Goal: Check status: Check status

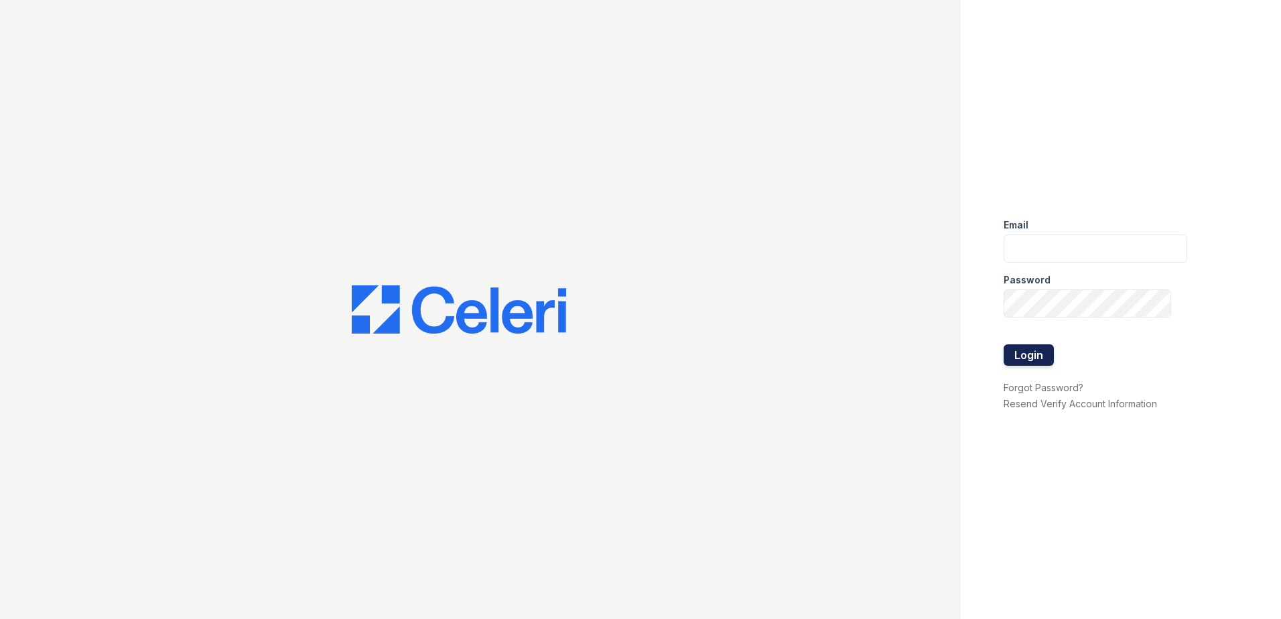
type input "arrivewestborough@trinity-pm.com"
click at [1026, 358] on button "Login" at bounding box center [1028, 354] width 50 height 21
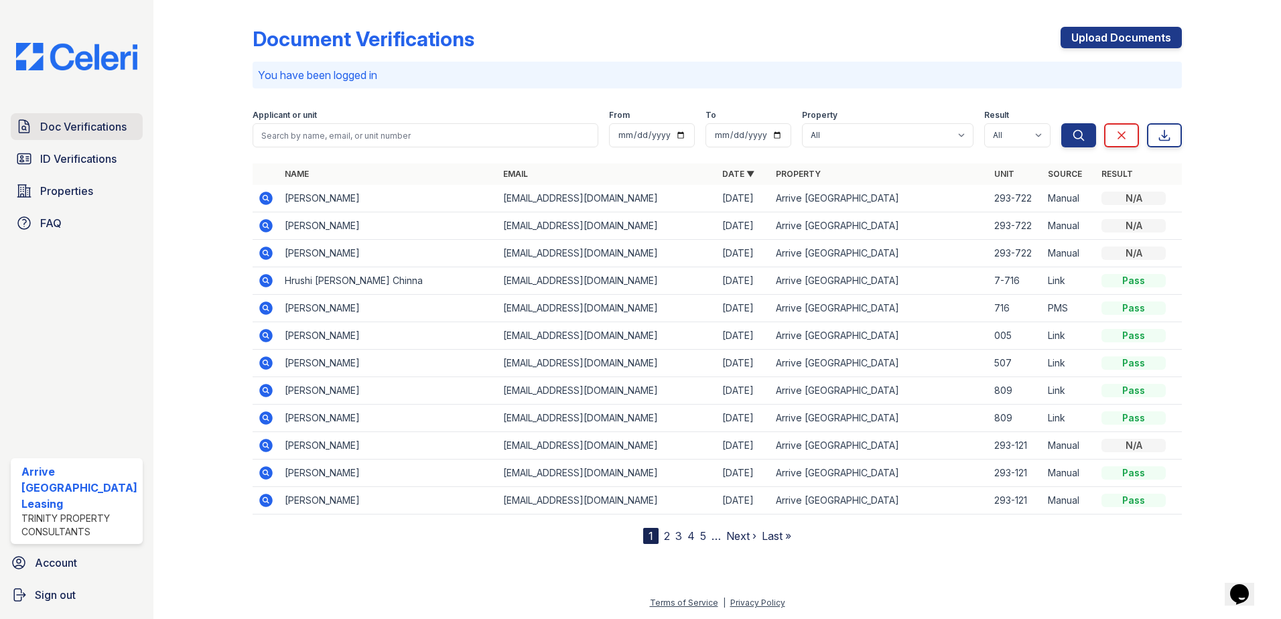
click at [95, 129] on span "Doc Verifications" at bounding box center [83, 127] width 86 height 16
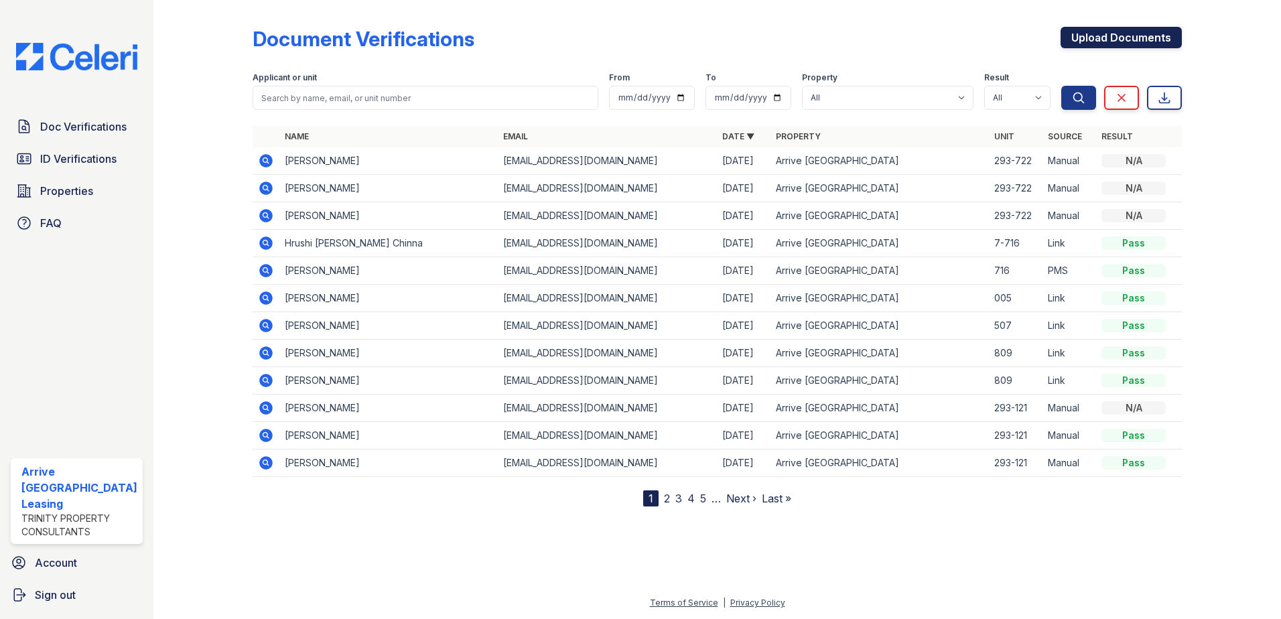
click at [1088, 31] on link "Upload Documents" at bounding box center [1120, 37] width 121 height 21
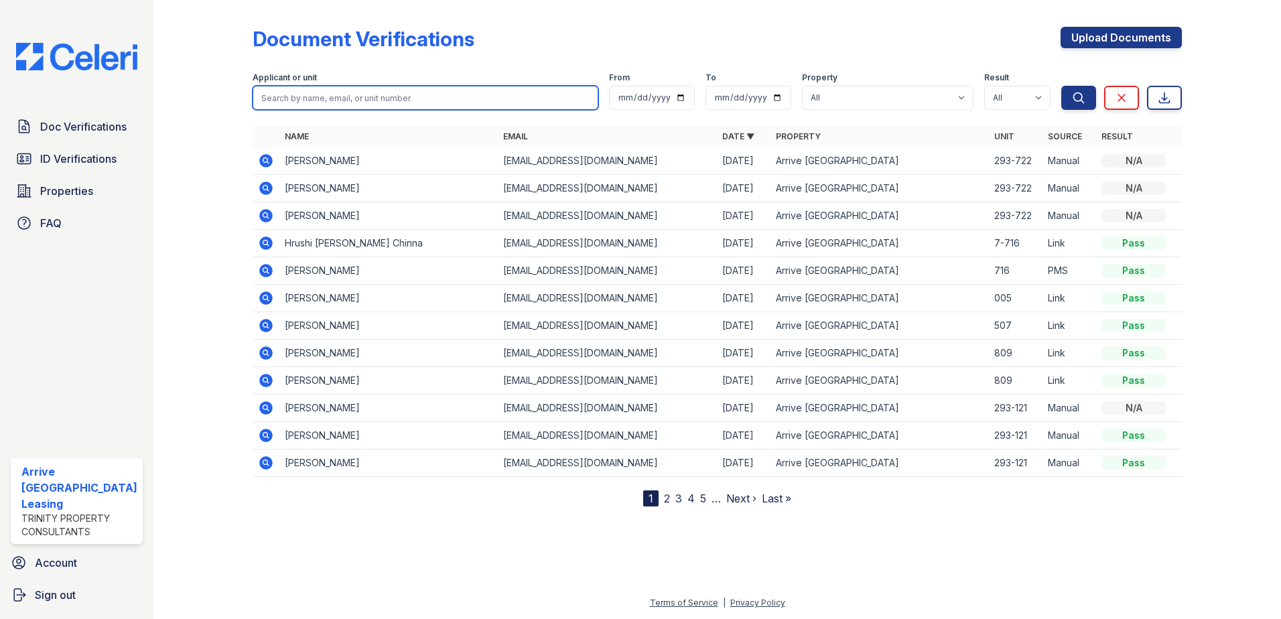
click at [315, 92] on input "search" at bounding box center [425, 98] width 346 height 24
type input "beaver"
click at [1061, 86] on button "Search" at bounding box center [1078, 98] width 35 height 24
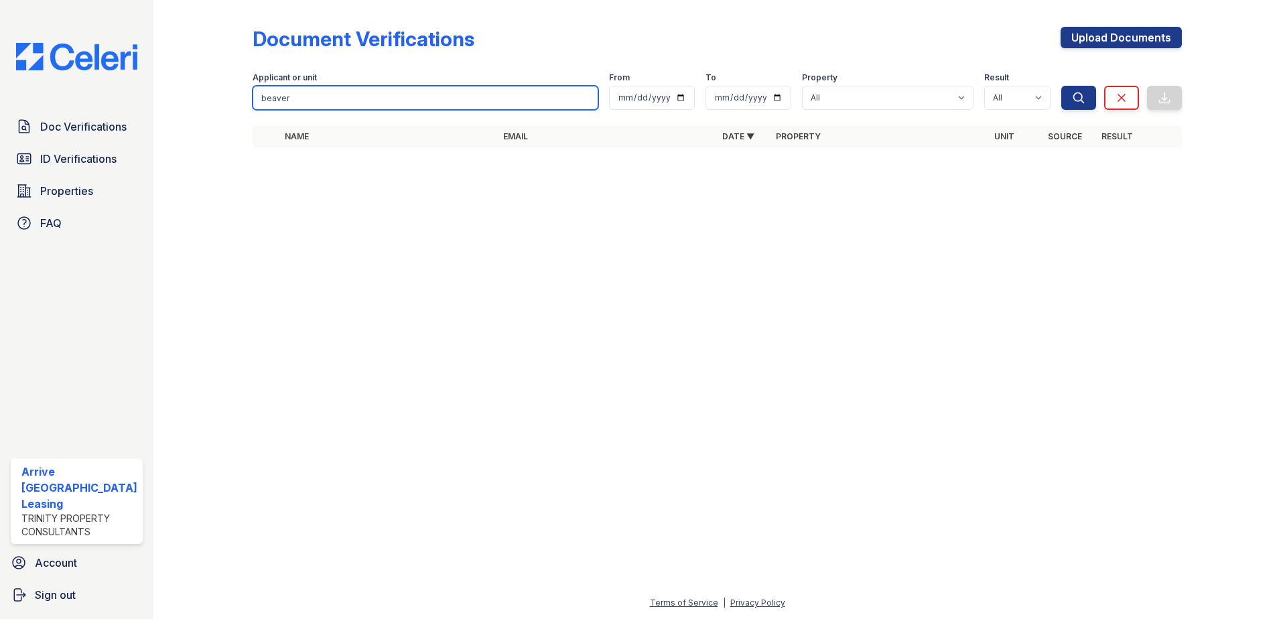
click at [331, 102] on input "beaver" at bounding box center [425, 98] width 346 height 24
type input "napier"
click at [1061, 86] on button "Search" at bounding box center [1078, 98] width 35 height 24
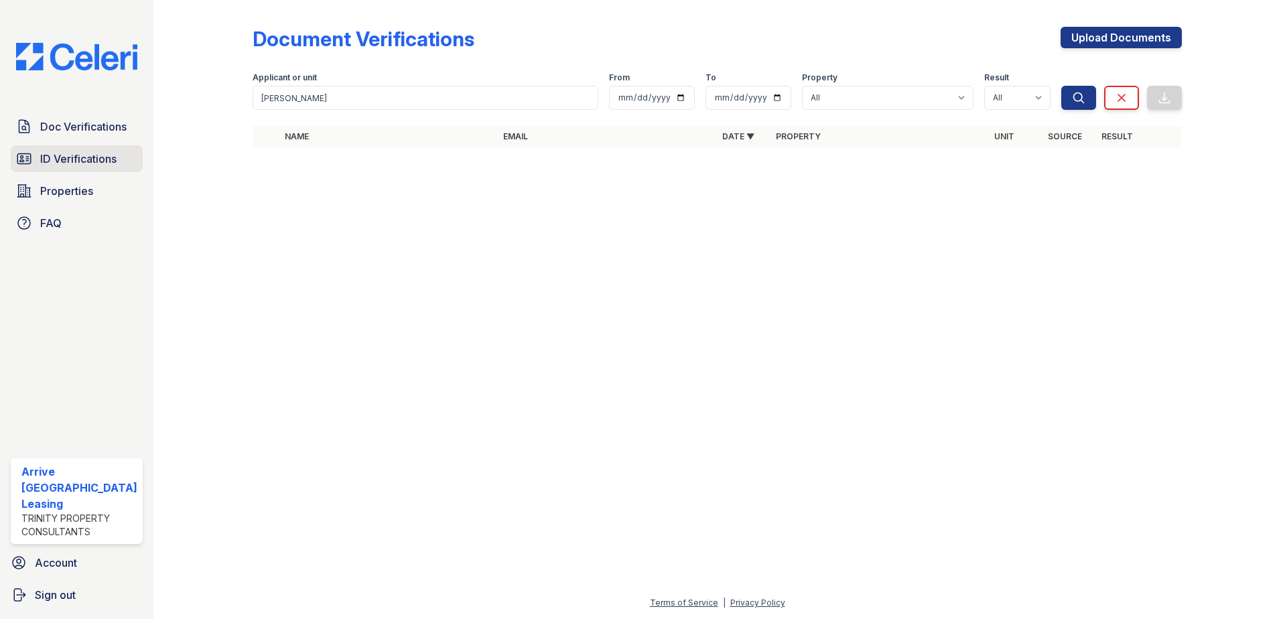
click at [94, 153] on span "ID Verifications" at bounding box center [78, 159] width 76 height 16
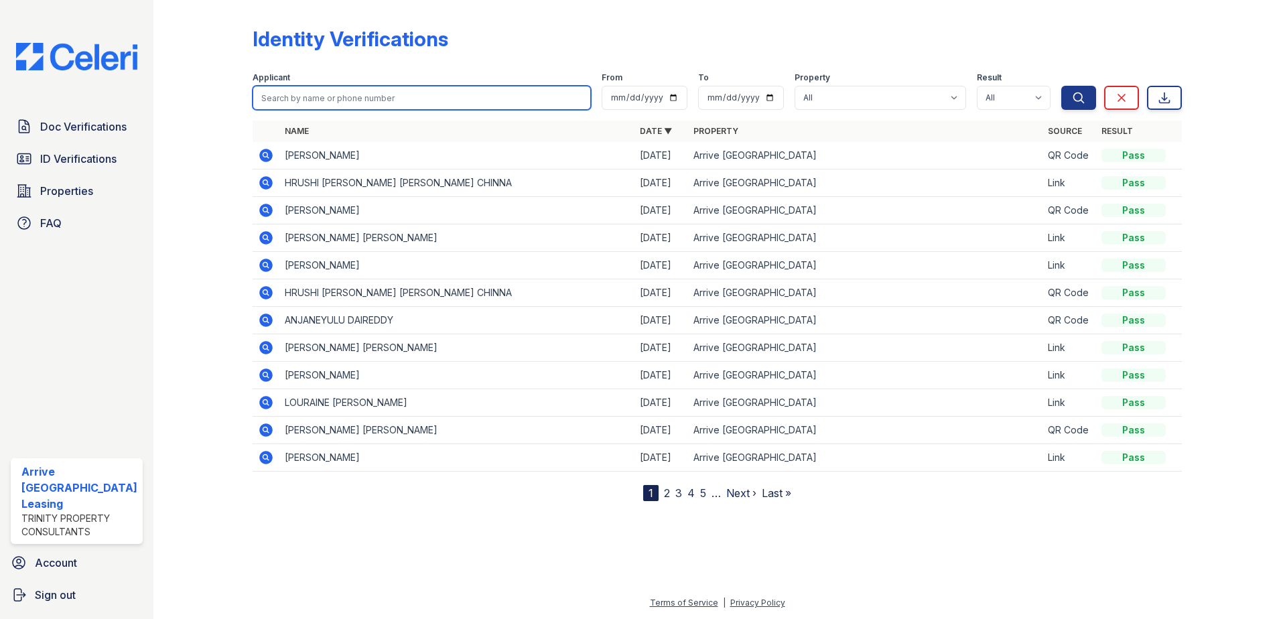
click at [321, 92] on input "search" at bounding box center [421, 98] width 339 height 24
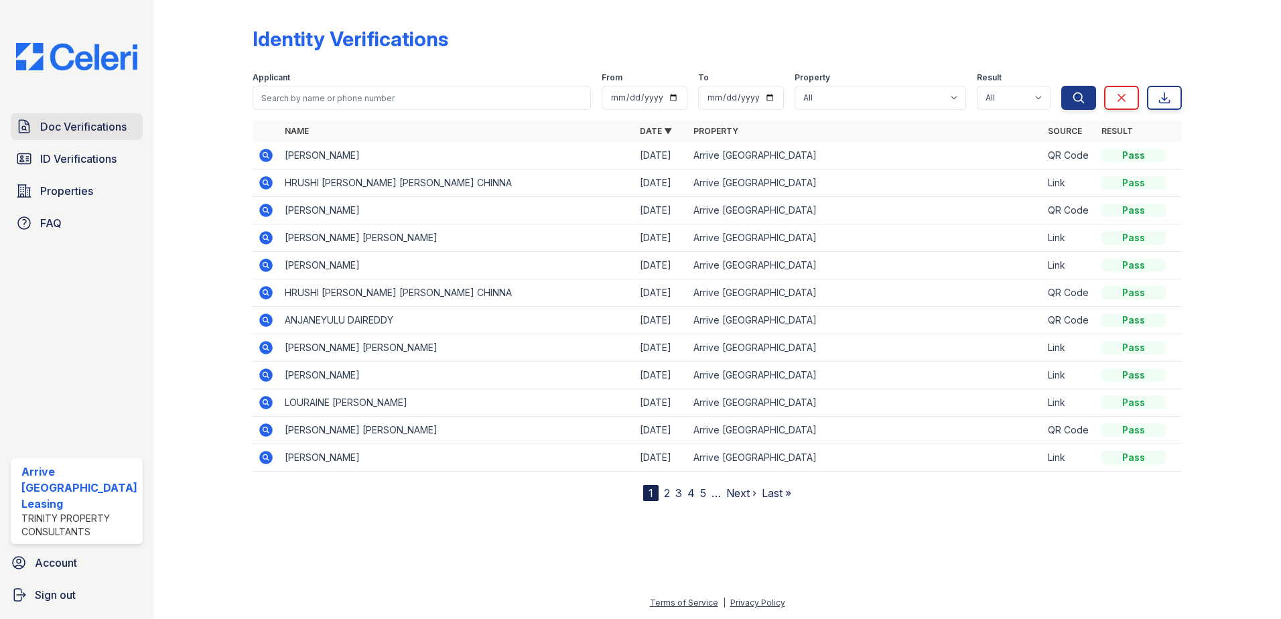
click at [62, 126] on span "Doc Verifications" at bounding box center [83, 127] width 86 height 16
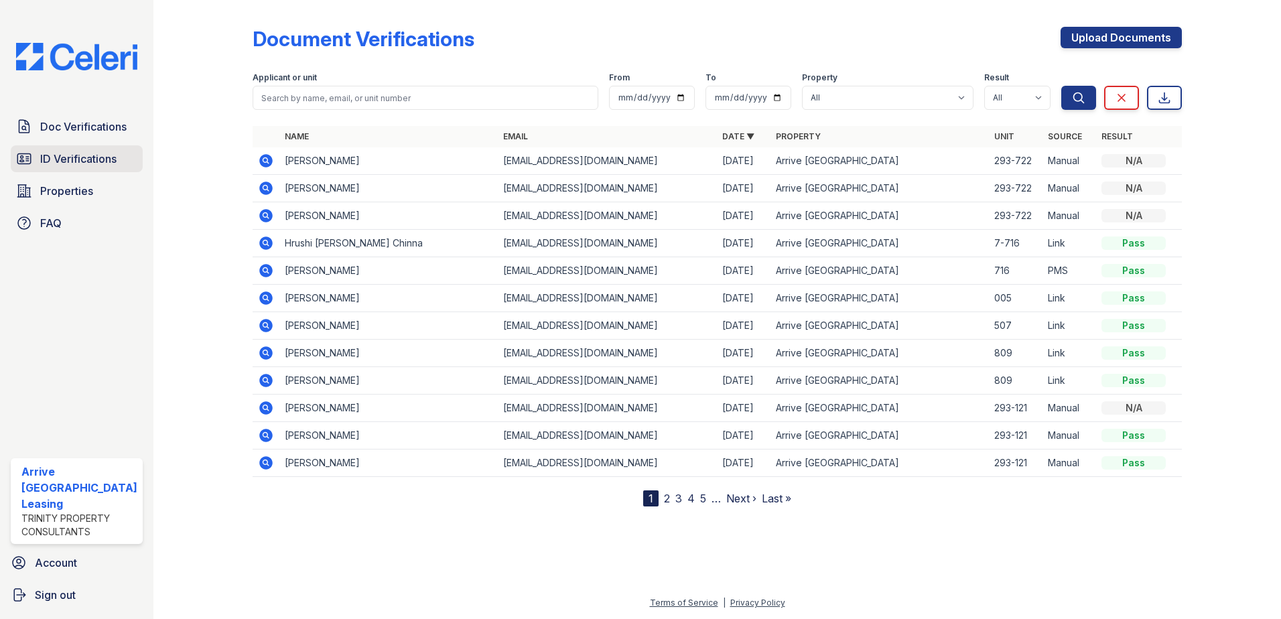
click at [65, 151] on span "ID Verifications" at bounding box center [78, 159] width 76 height 16
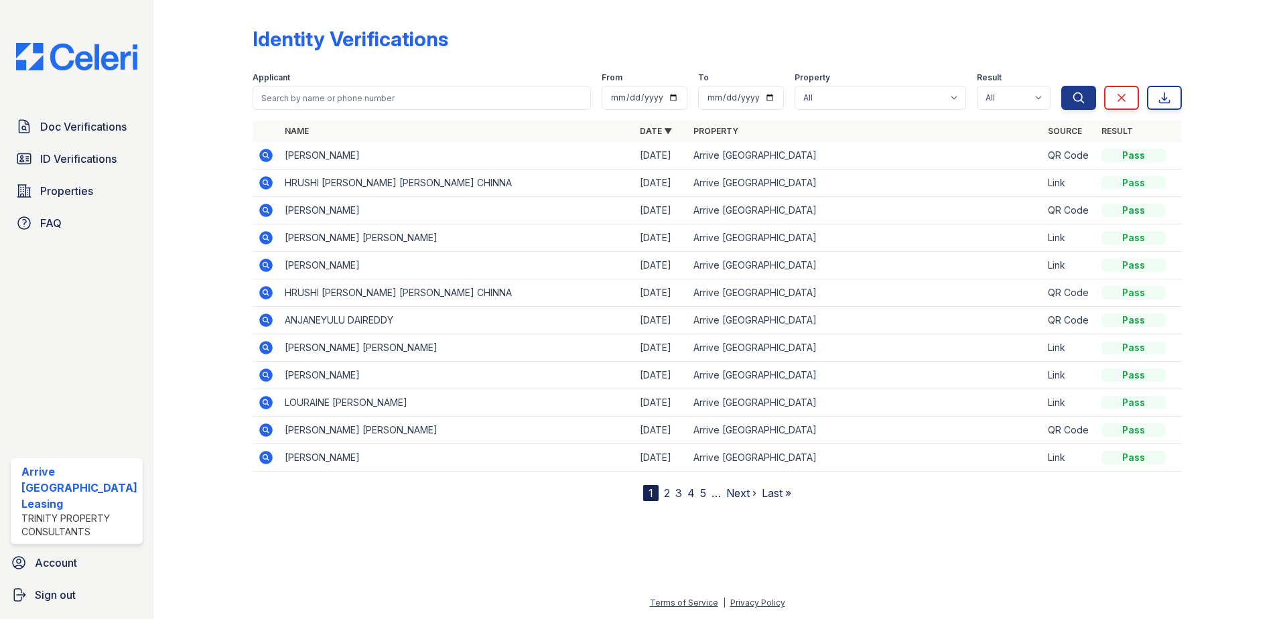
click at [265, 153] on icon at bounding box center [266, 155] width 16 height 16
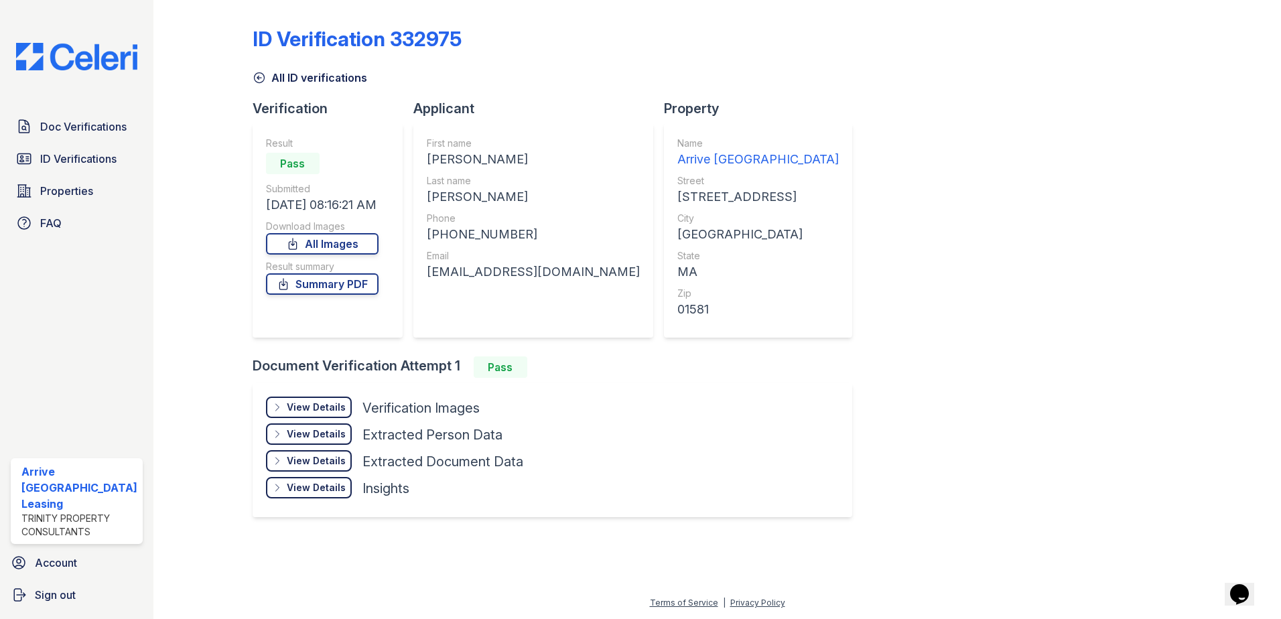
click at [325, 411] on div "View Details" at bounding box center [316, 407] width 59 height 13
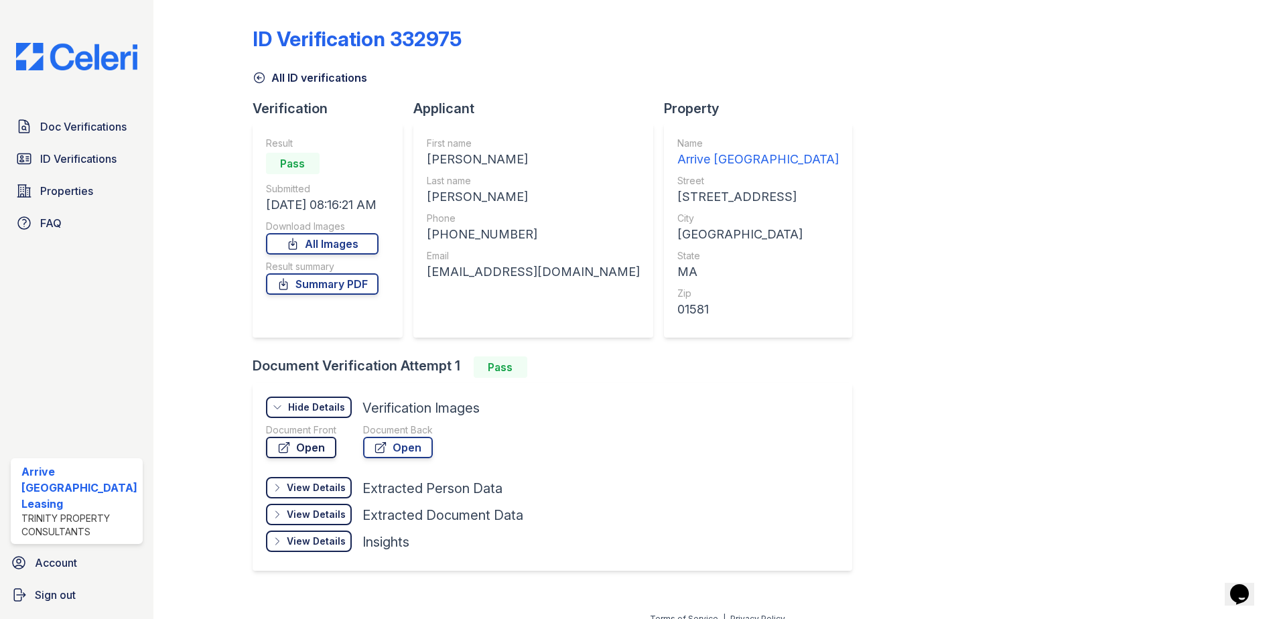
click at [312, 450] on link "Open" at bounding box center [301, 447] width 70 height 21
click at [407, 449] on link "Open" at bounding box center [398, 447] width 70 height 21
click at [80, 161] on span "ID Verifications" at bounding box center [78, 159] width 76 height 16
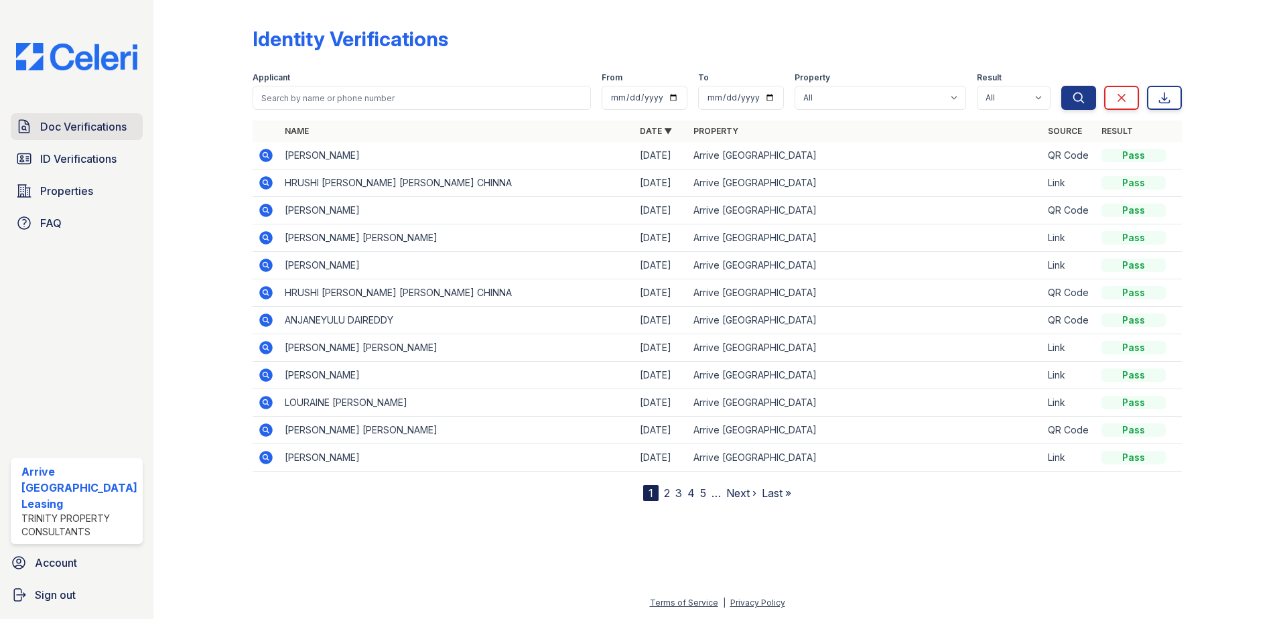
click at [102, 129] on span "Doc Verifications" at bounding box center [83, 127] width 86 height 16
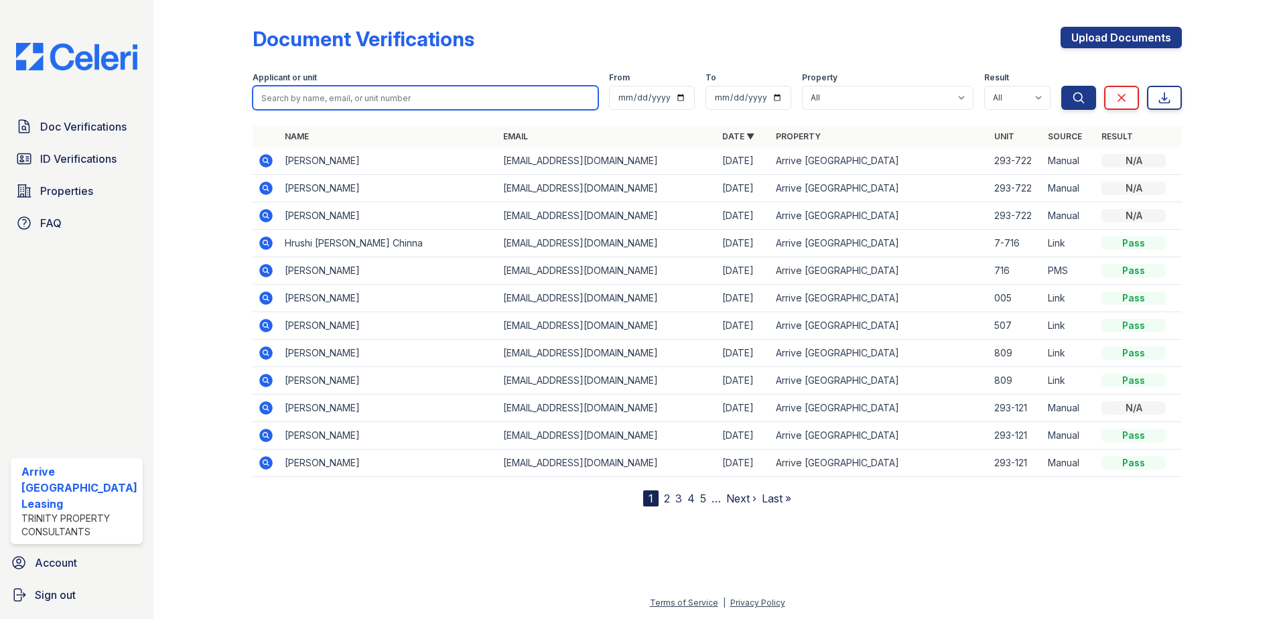
click at [322, 97] on input "search" at bounding box center [425, 98] width 346 height 24
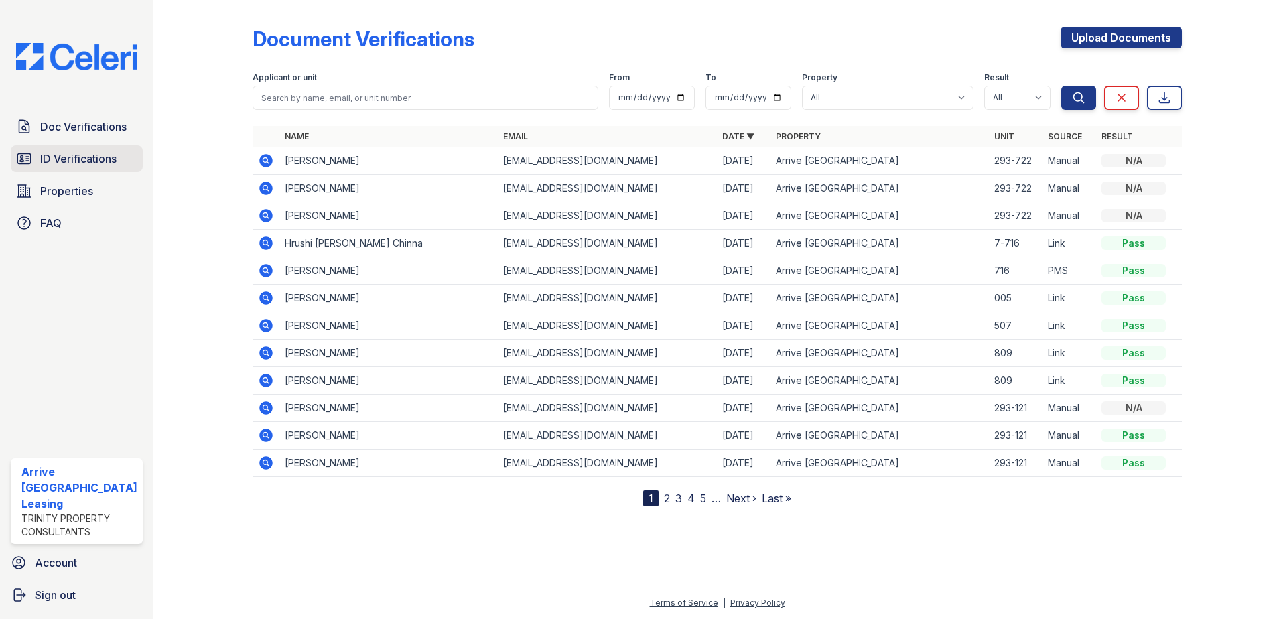
click at [84, 163] on span "ID Verifications" at bounding box center [78, 159] width 76 height 16
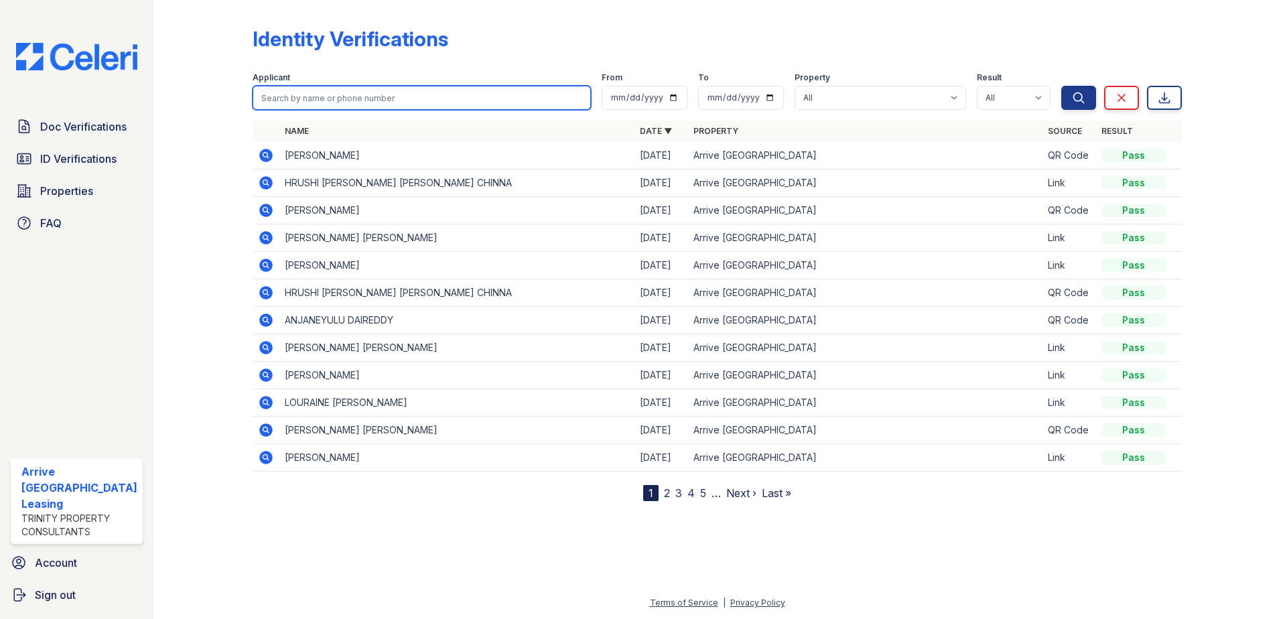
click at [344, 103] on input "search" at bounding box center [421, 98] width 339 height 24
drag, startPoint x: 343, startPoint y: 103, endPoint x: 290, endPoint y: 107, distance: 53.1
click at [340, 103] on input "search" at bounding box center [421, 98] width 339 height 24
click at [280, 110] on form "Applicant From To Property All Arrive Westborough Result All Pass Fail Caution …" at bounding box center [717, 89] width 930 height 54
type input "naper"
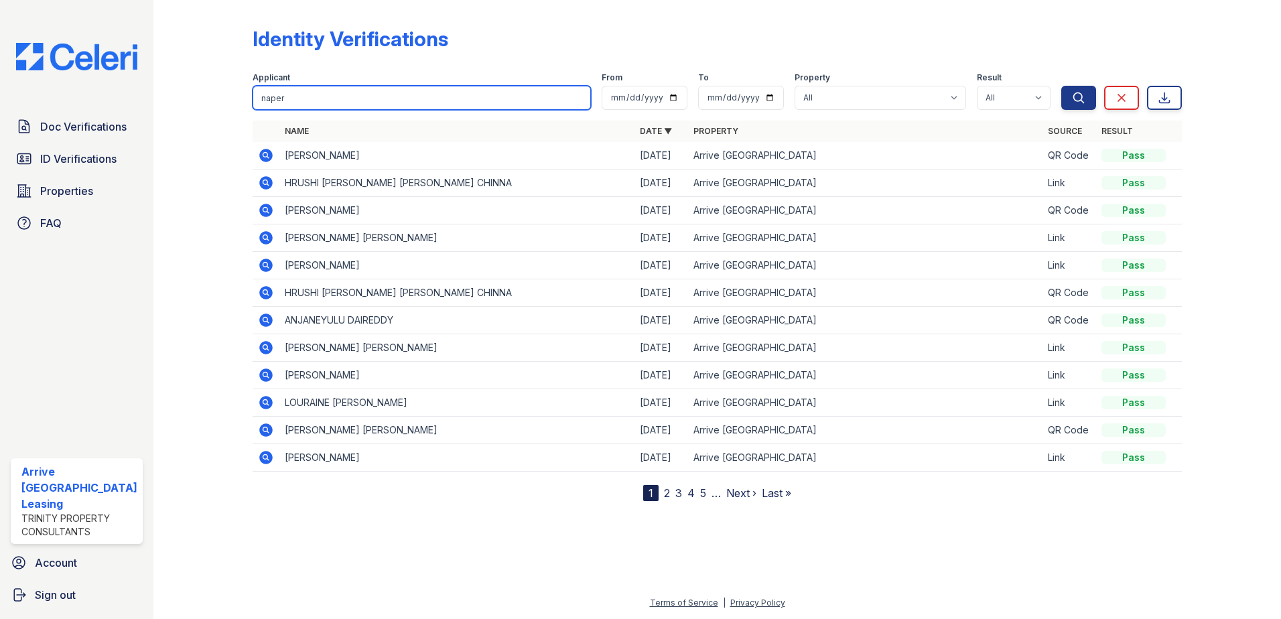
click at [1061, 86] on button "Search" at bounding box center [1078, 98] width 35 height 24
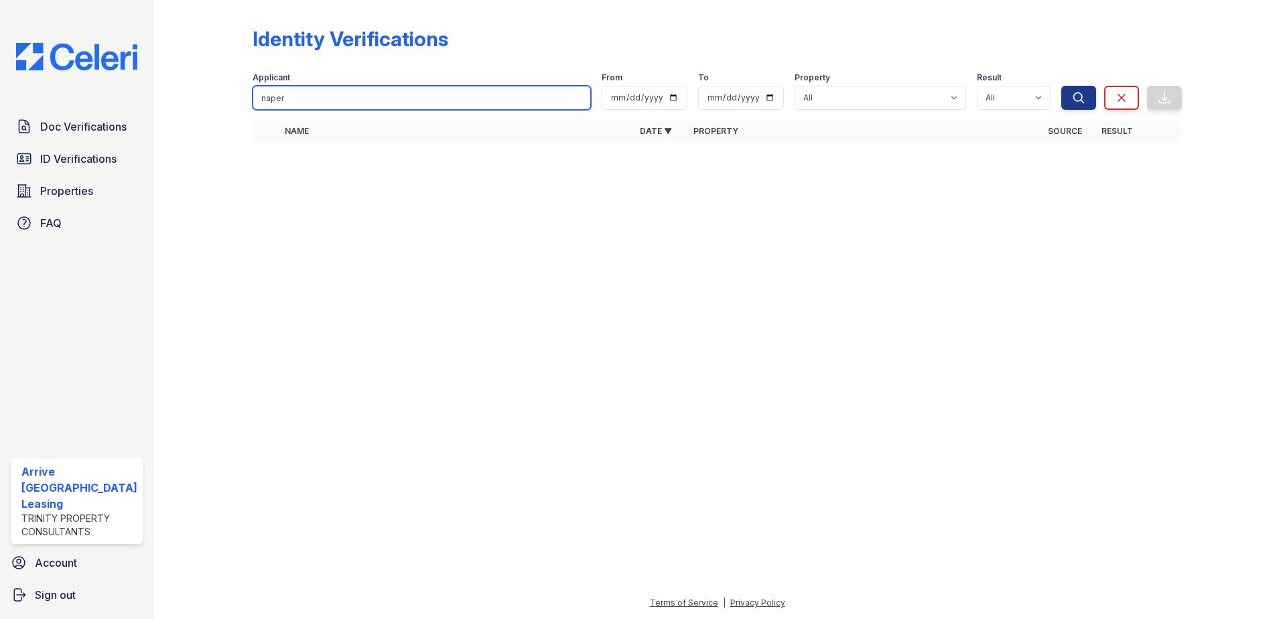
click at [275, 99] on input "naper" at bounding box center [421, 98] width 339 height 24
type input "napier"
click at [1061, 86] on button "Search" at bounding box center [1078, 98] width 35 height 24
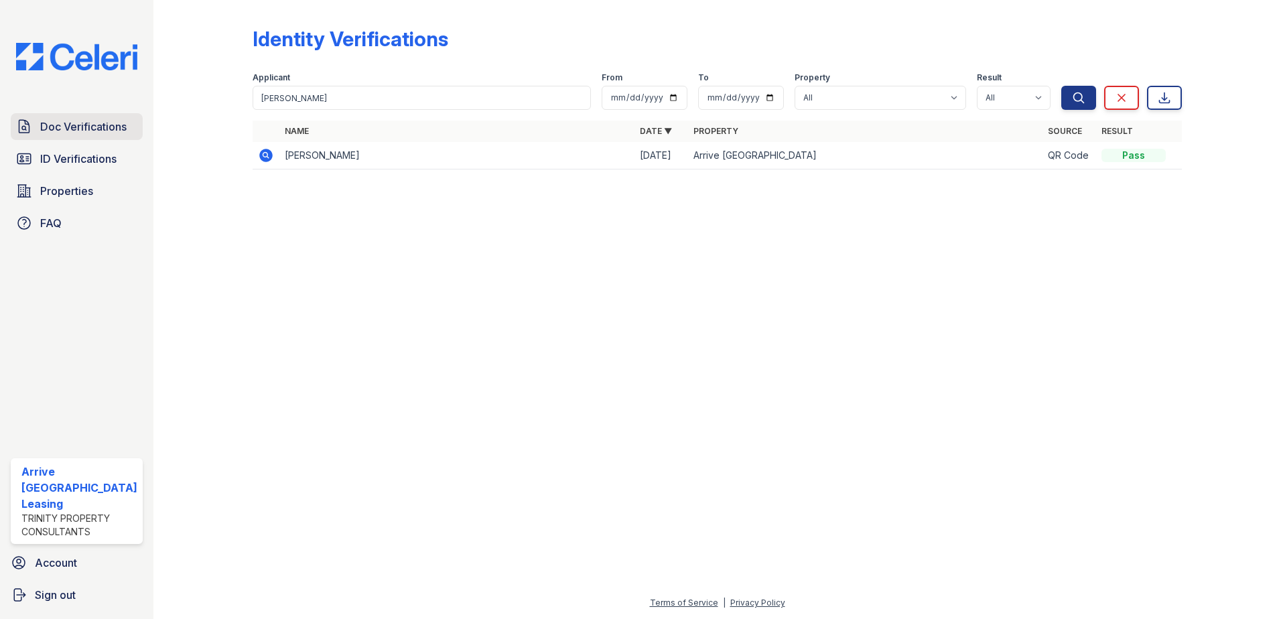
click at [118, 135] on link "Doc Verifications" at bounding box center [77, 126] width 132 height 27
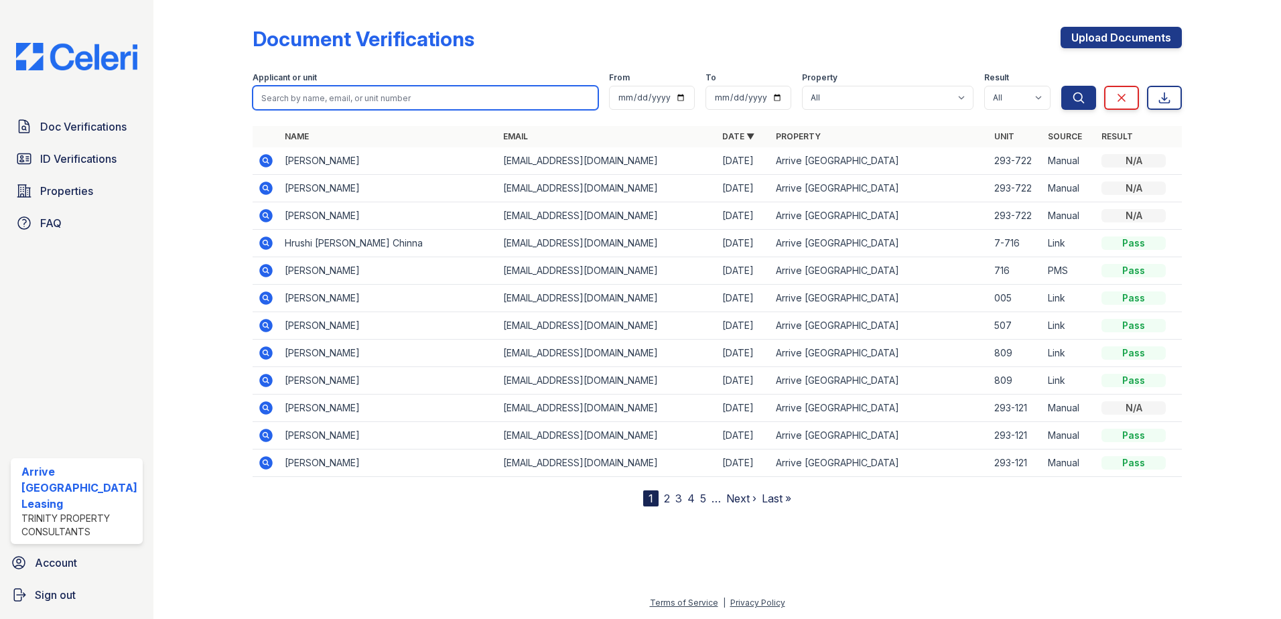
click at [302, 100] on input "search" at bounding box center [425, 98] width 346 height 24
type input "napier"
click at [1061, 86] on button "Search" at bounding box center [1078, 98] width 35 height 24
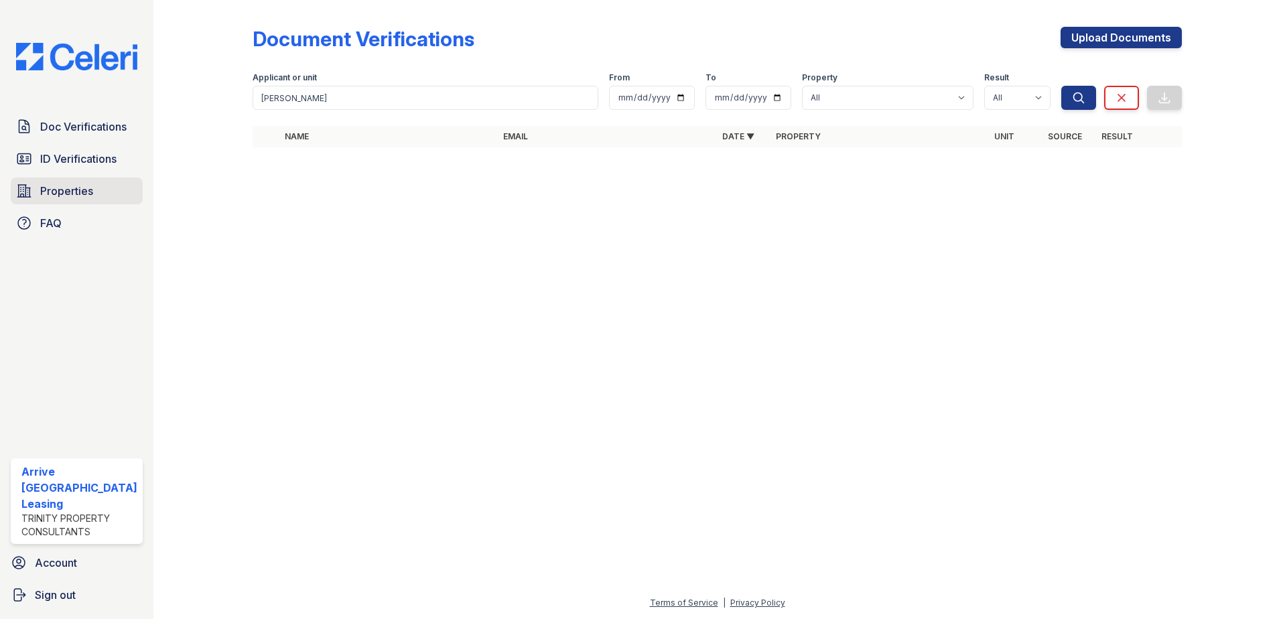
click at [80, 195] on span "Properties" at bounding box center [66, 191] width 53 height 16
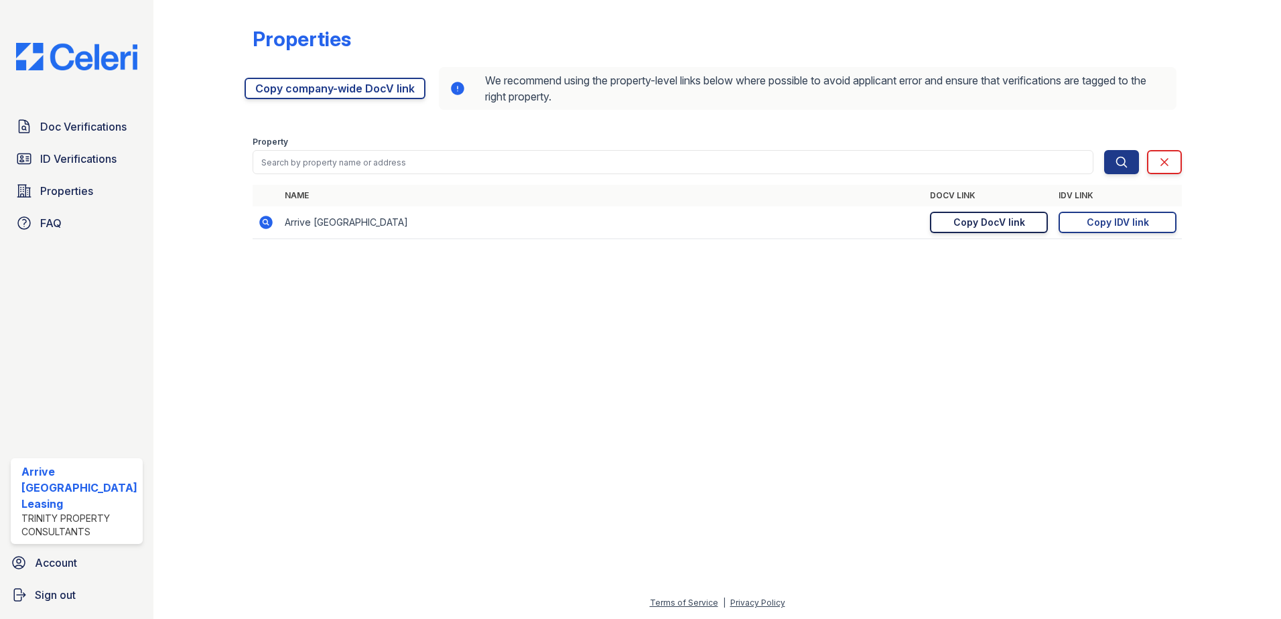
click at [1018, 223] on div "Copy DocV link" at bounding box center [989, 222] width 72 height 13
